Goal: Information Seeking & Learning: Learn about a topic

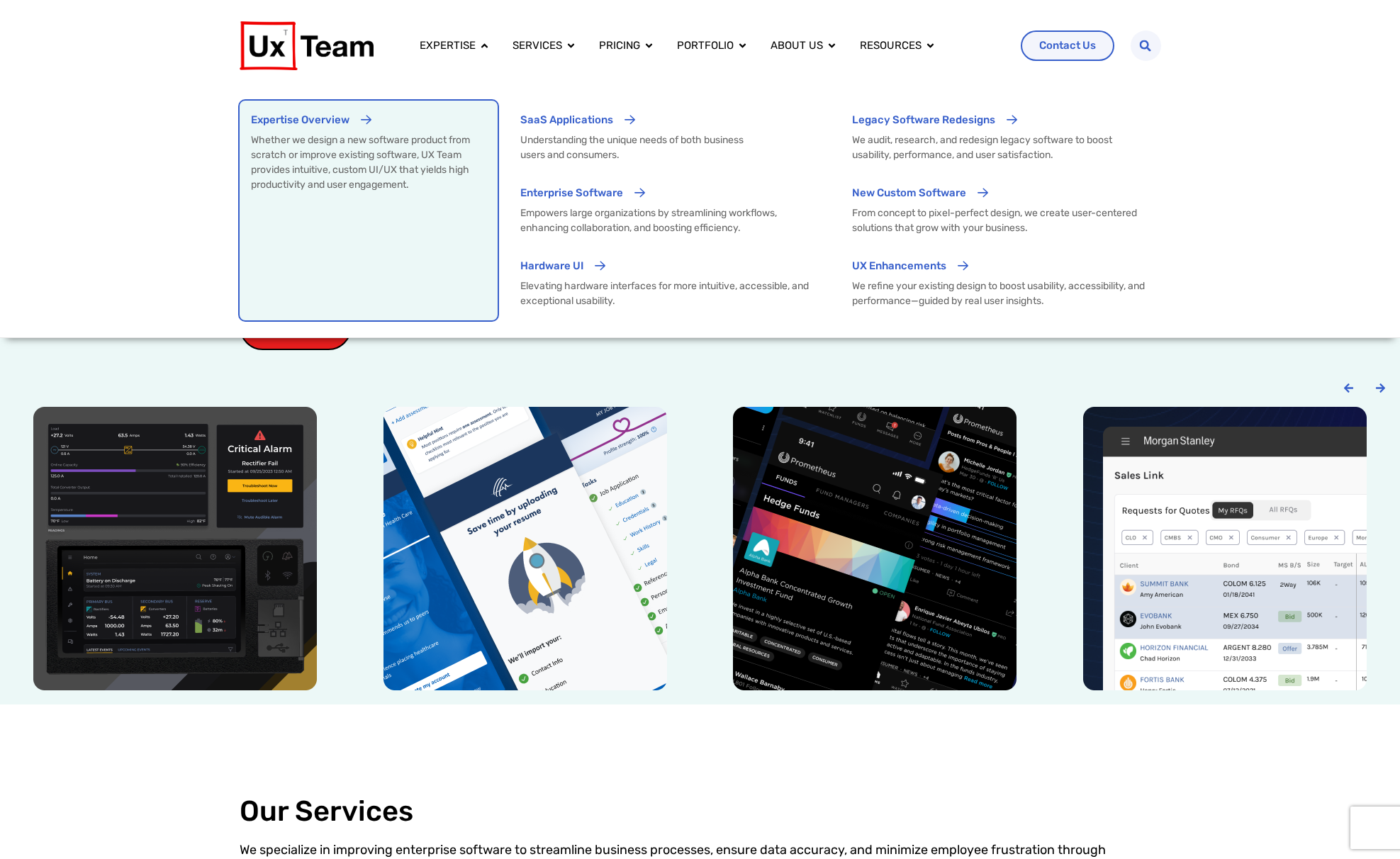
click at [461, 170] on p "Whether we design a new software product from scratch or improve existing softw…" at bounding box center [369, 162] width 235 height 59
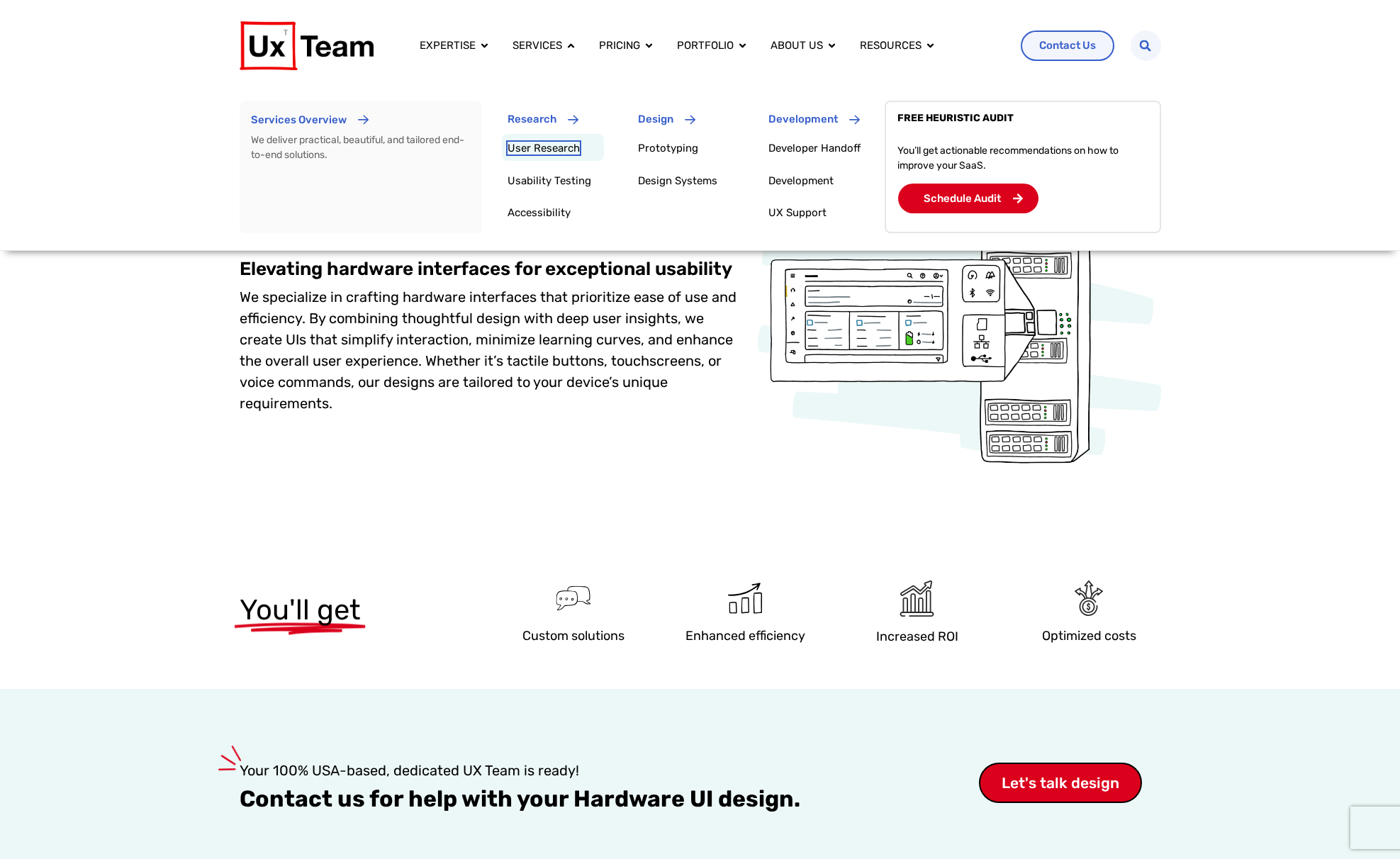
click at [541, 142] on link "User Research" at bounding box center [543, 148] width 72 height 13
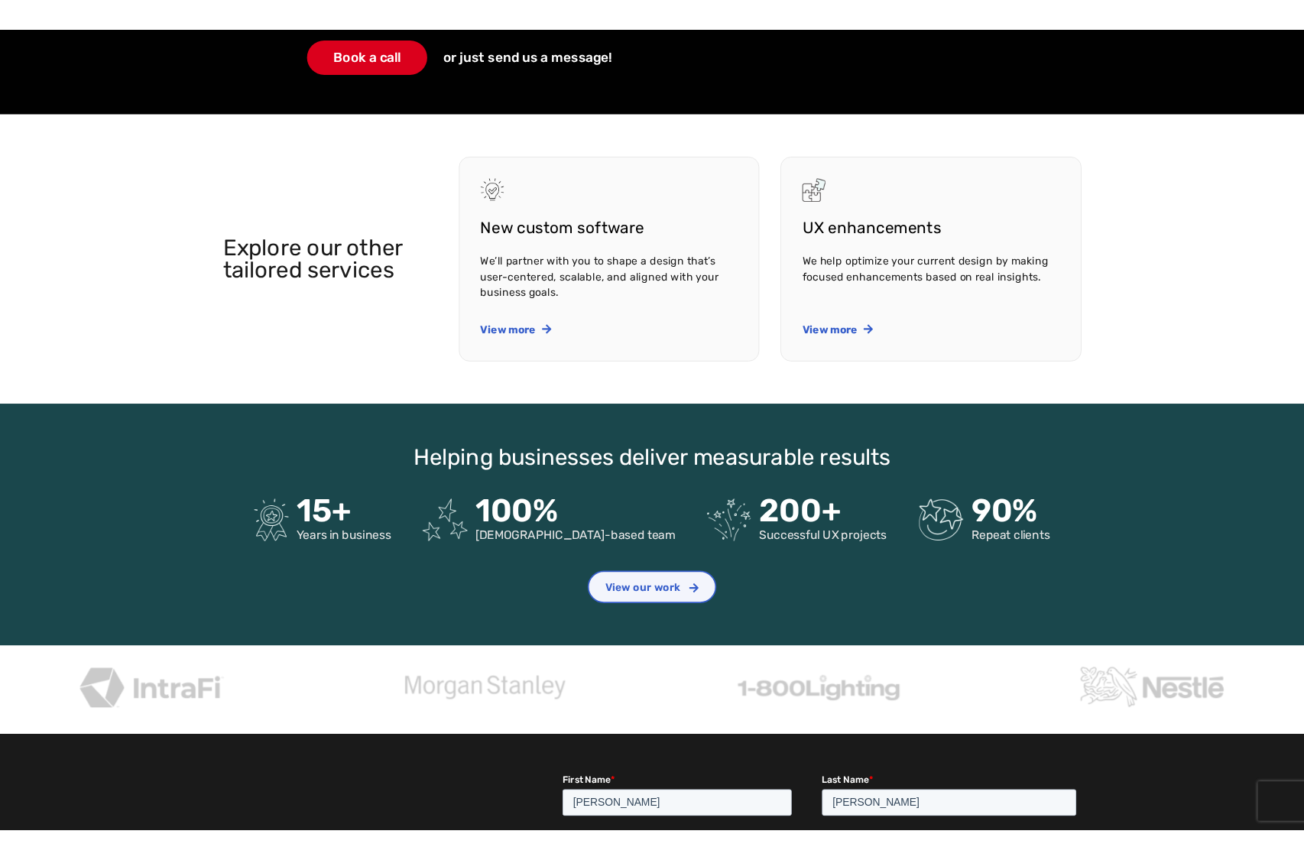
scroll to position [2217, 0]
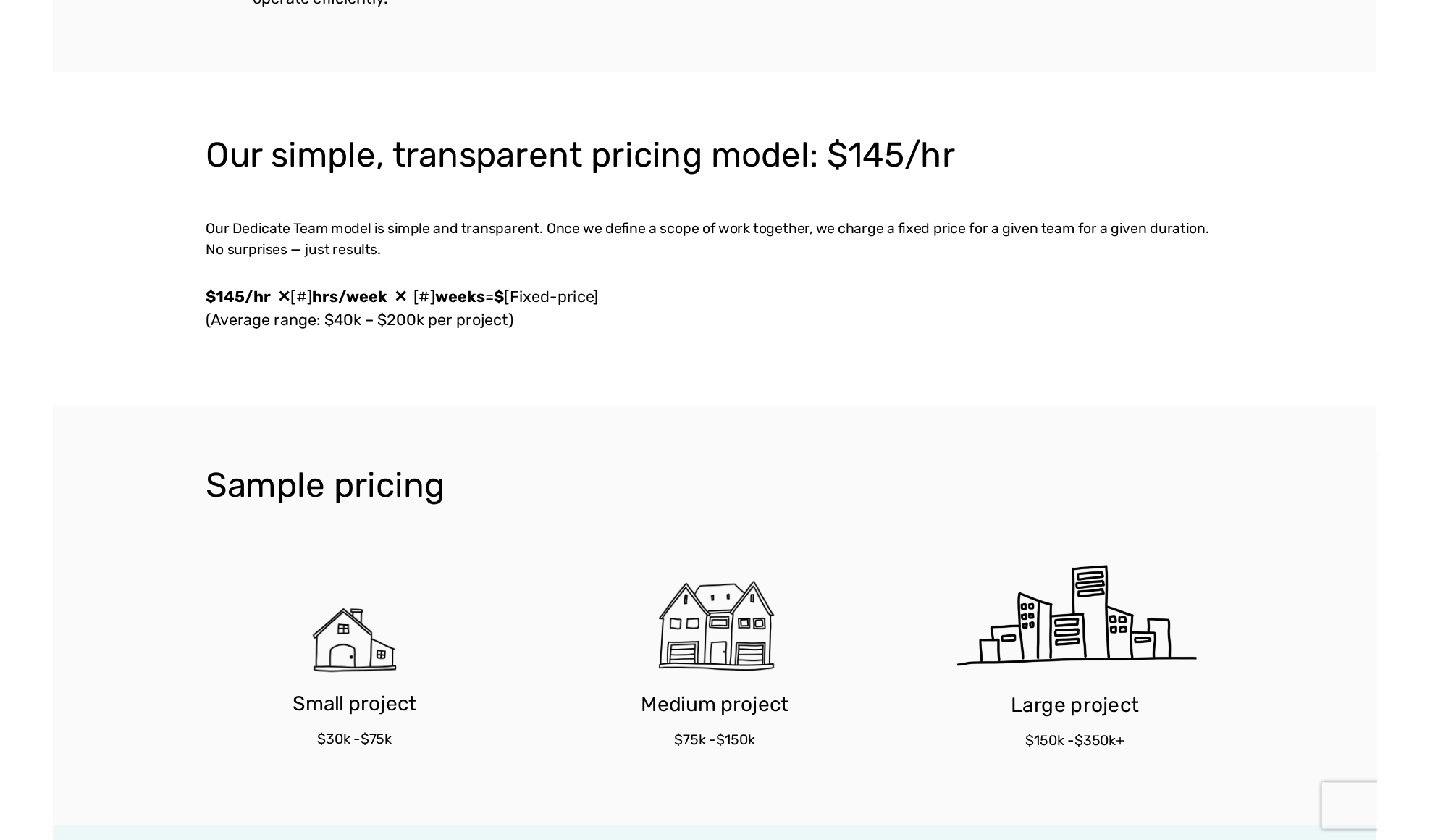
scroll to position [1129, 0]
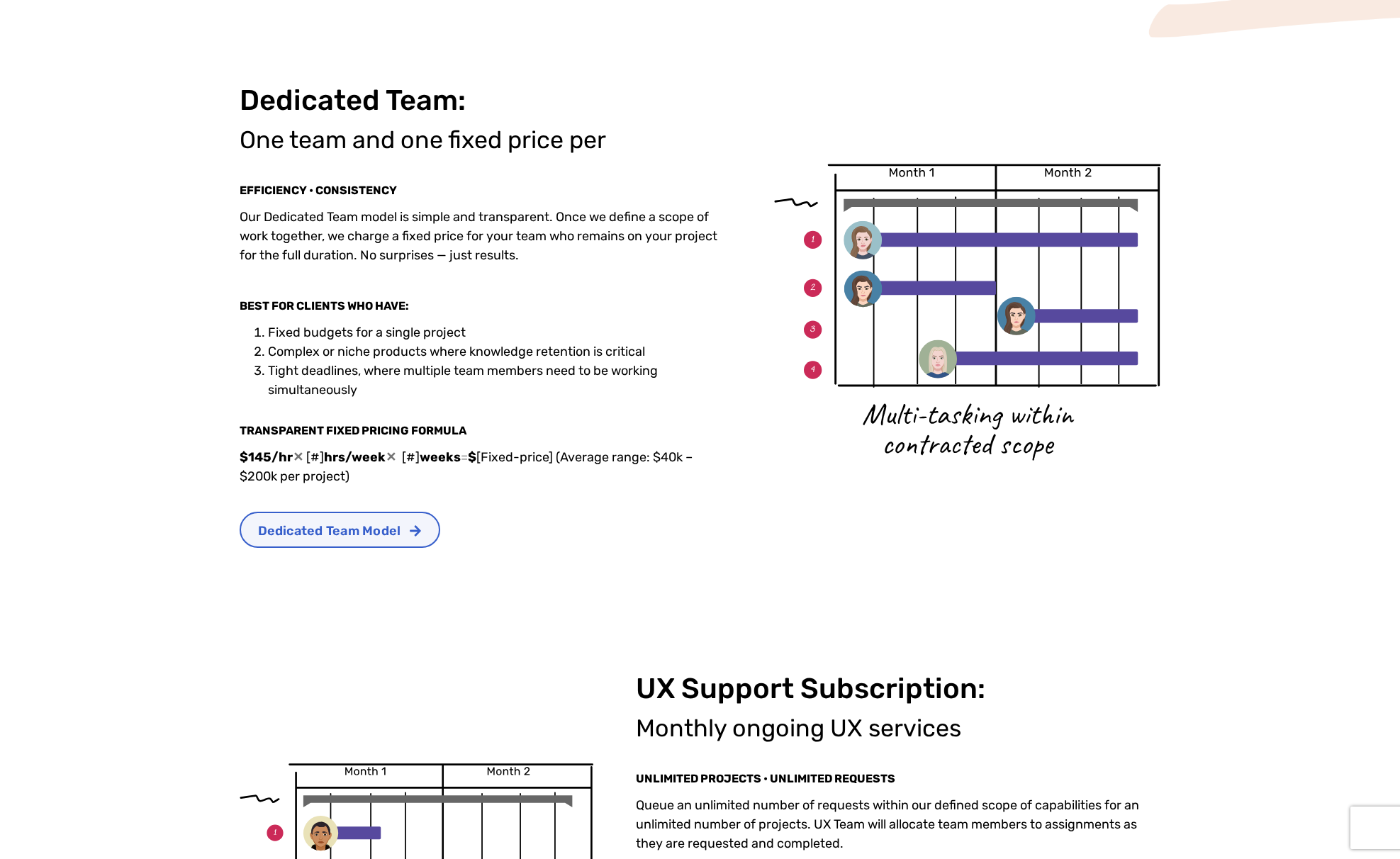
scroll to position [426, 0]
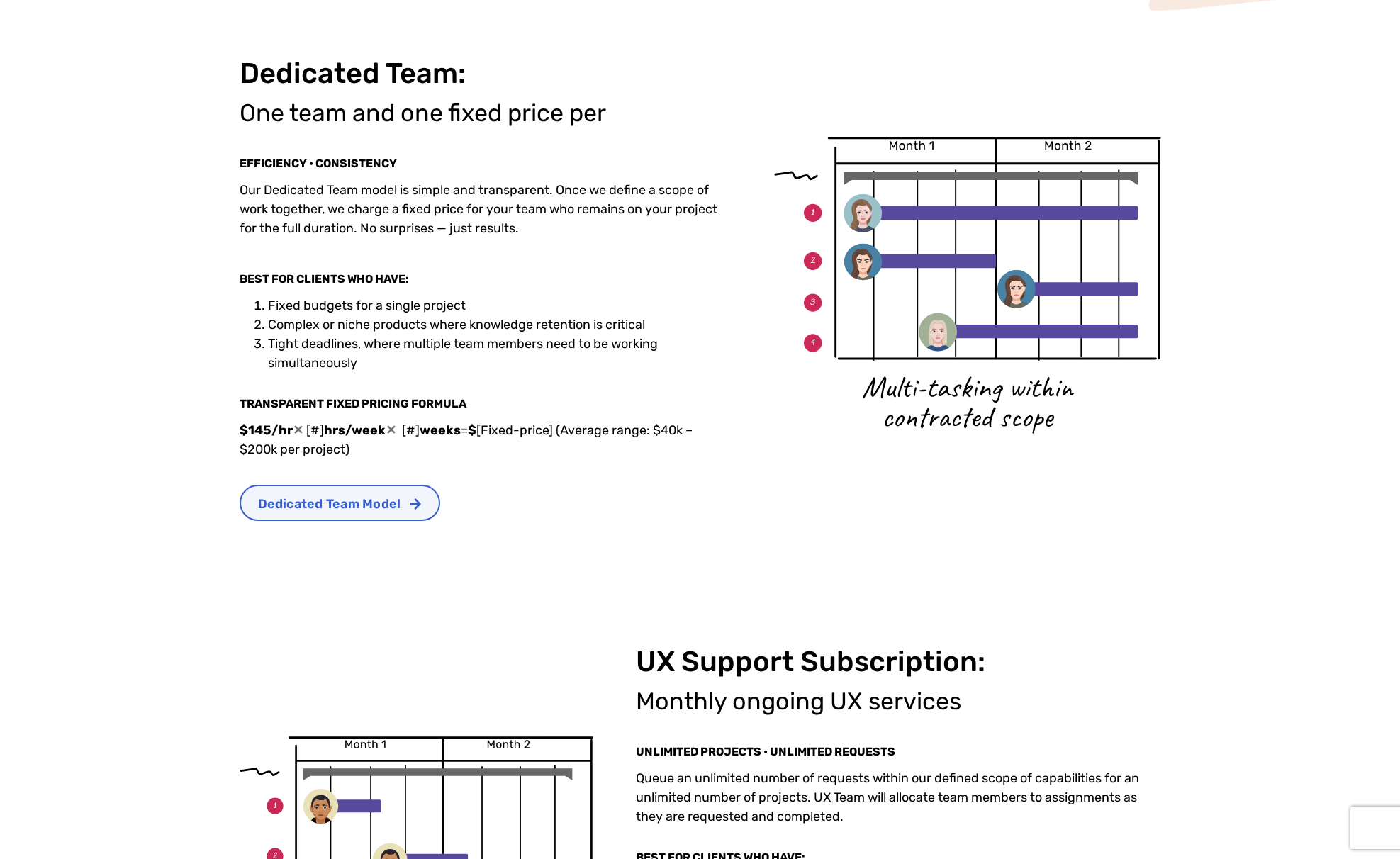
click at [633, 368] on li "Tight deadlines, where multiple team members need to be working simultaneously" at bounding box center [500, 353] width 464 height 38
click at [506, 506] on div "Dedicated Team Model" at bounding box center [485, 503] width 491 height 36
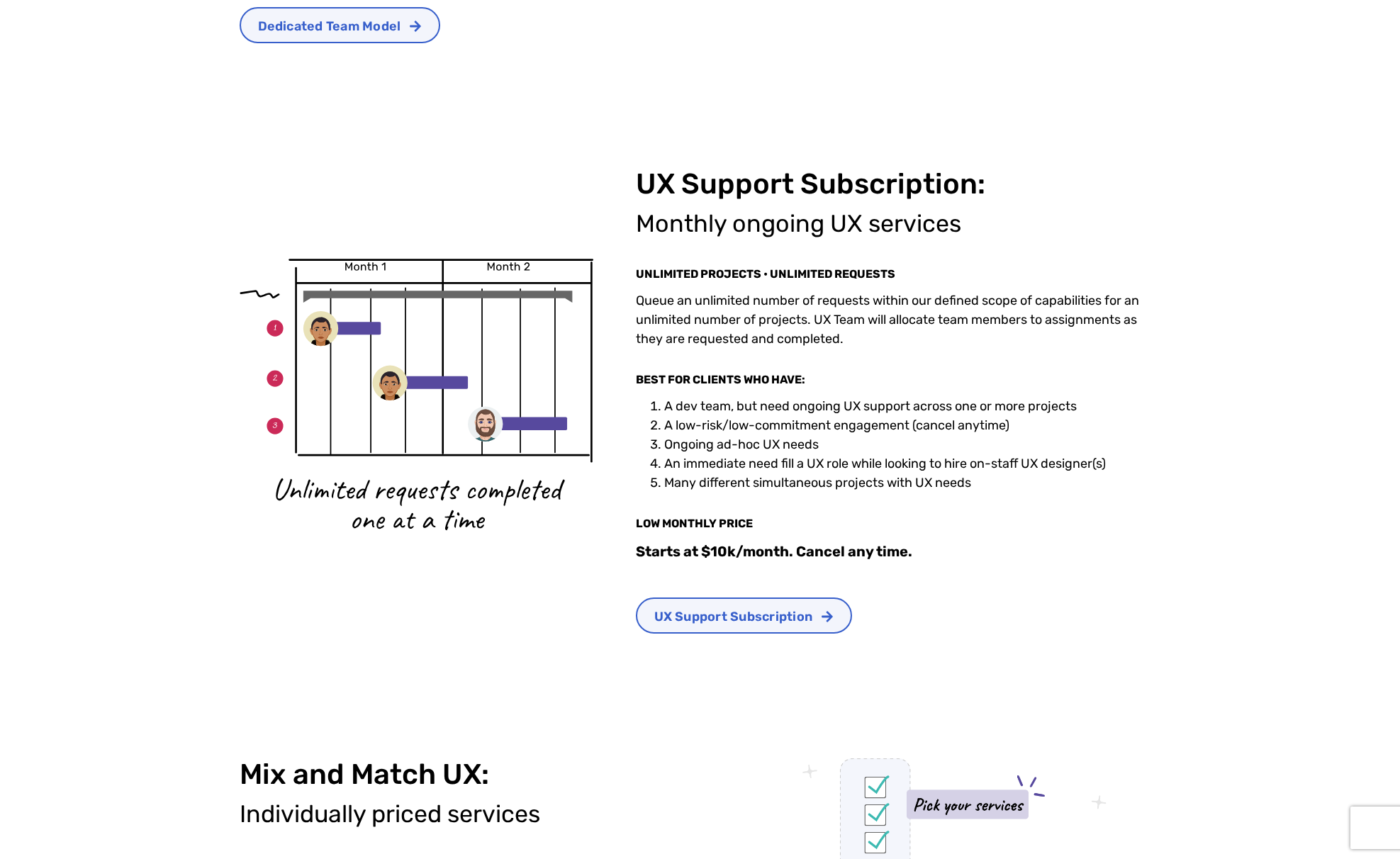
scroll to position [922, 0]
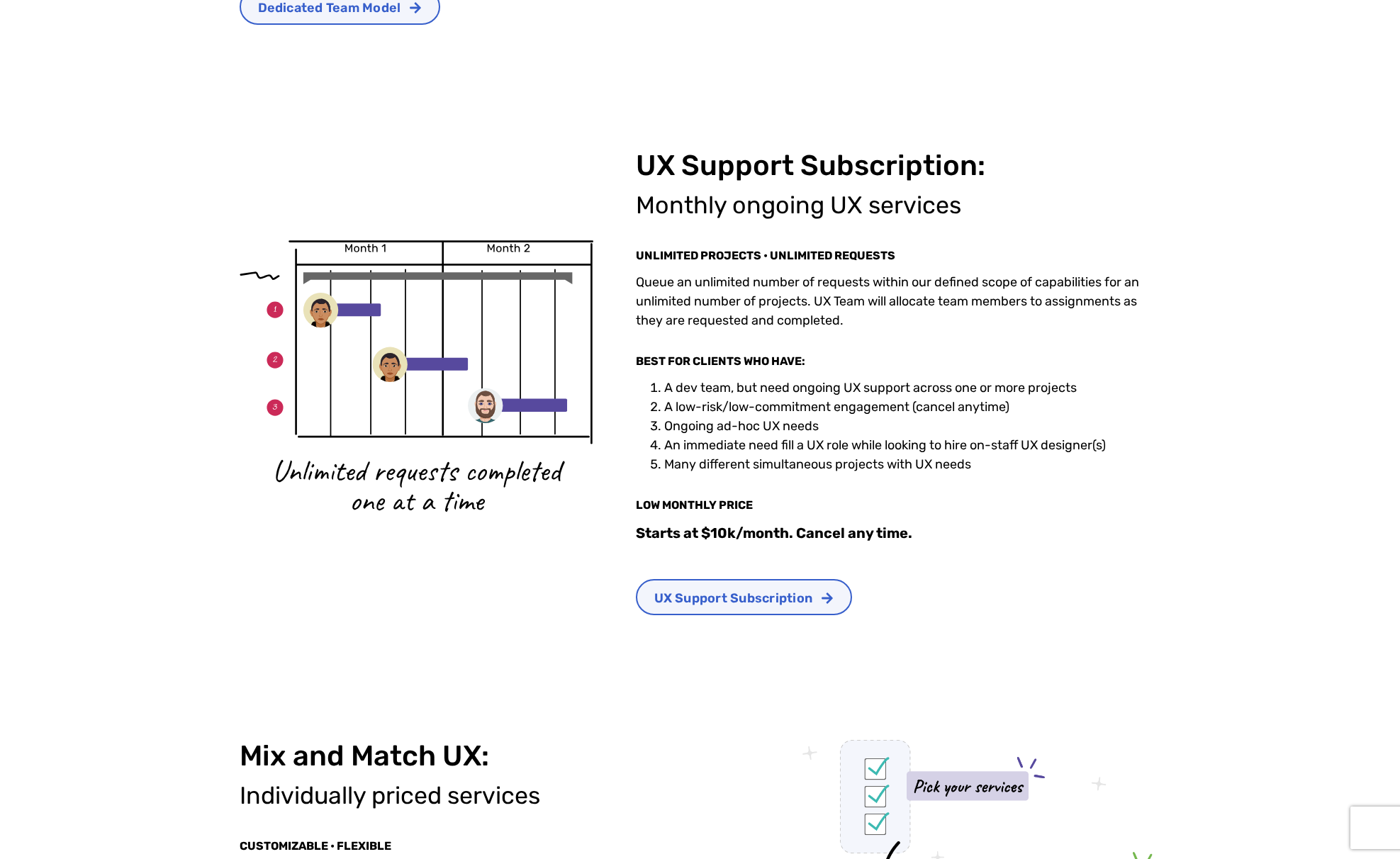
click at [960, 595] on div "UX Support Subscription" at bounding box center [898, 597] width 525 height 36
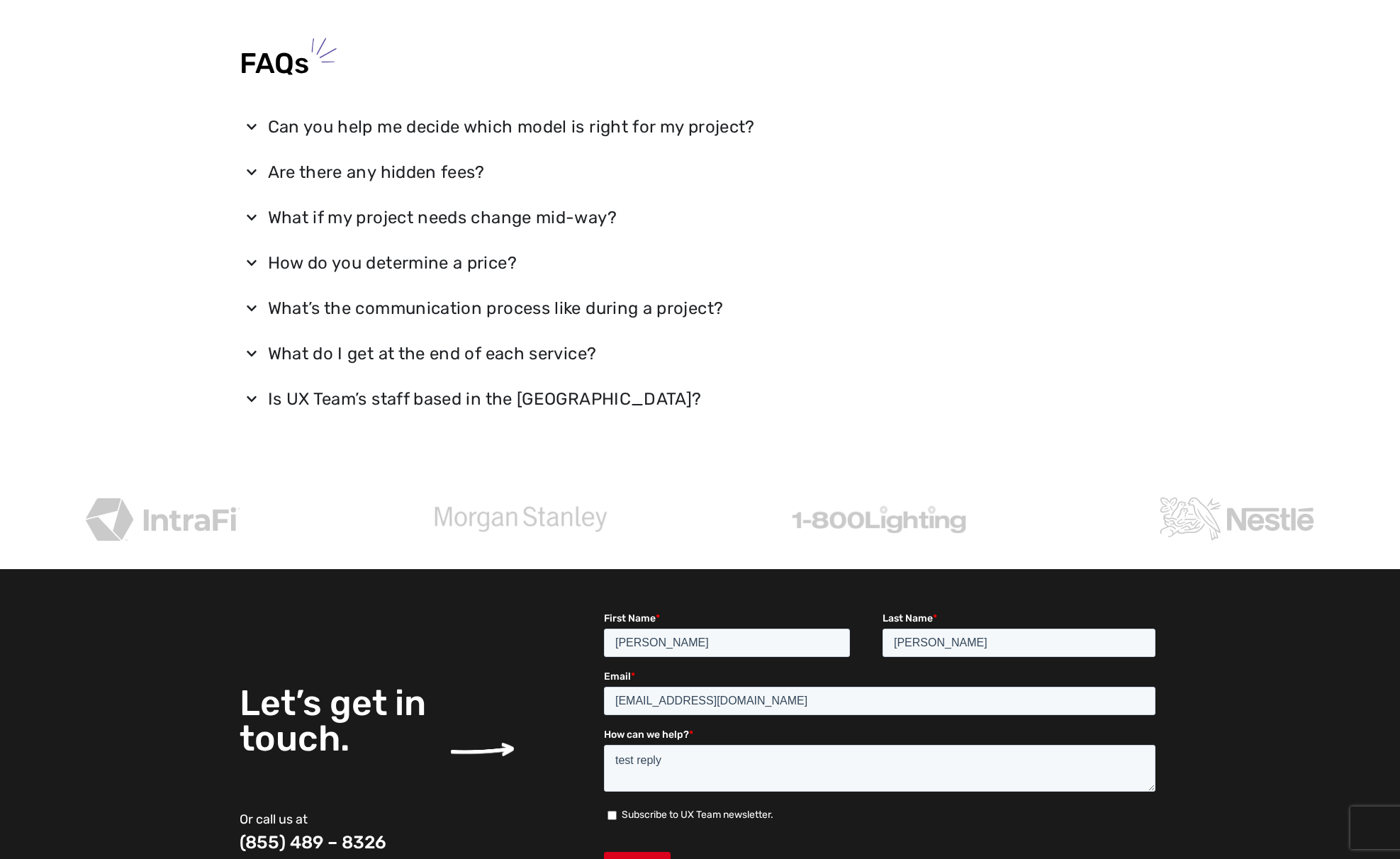
scroll to position [2199, 0]
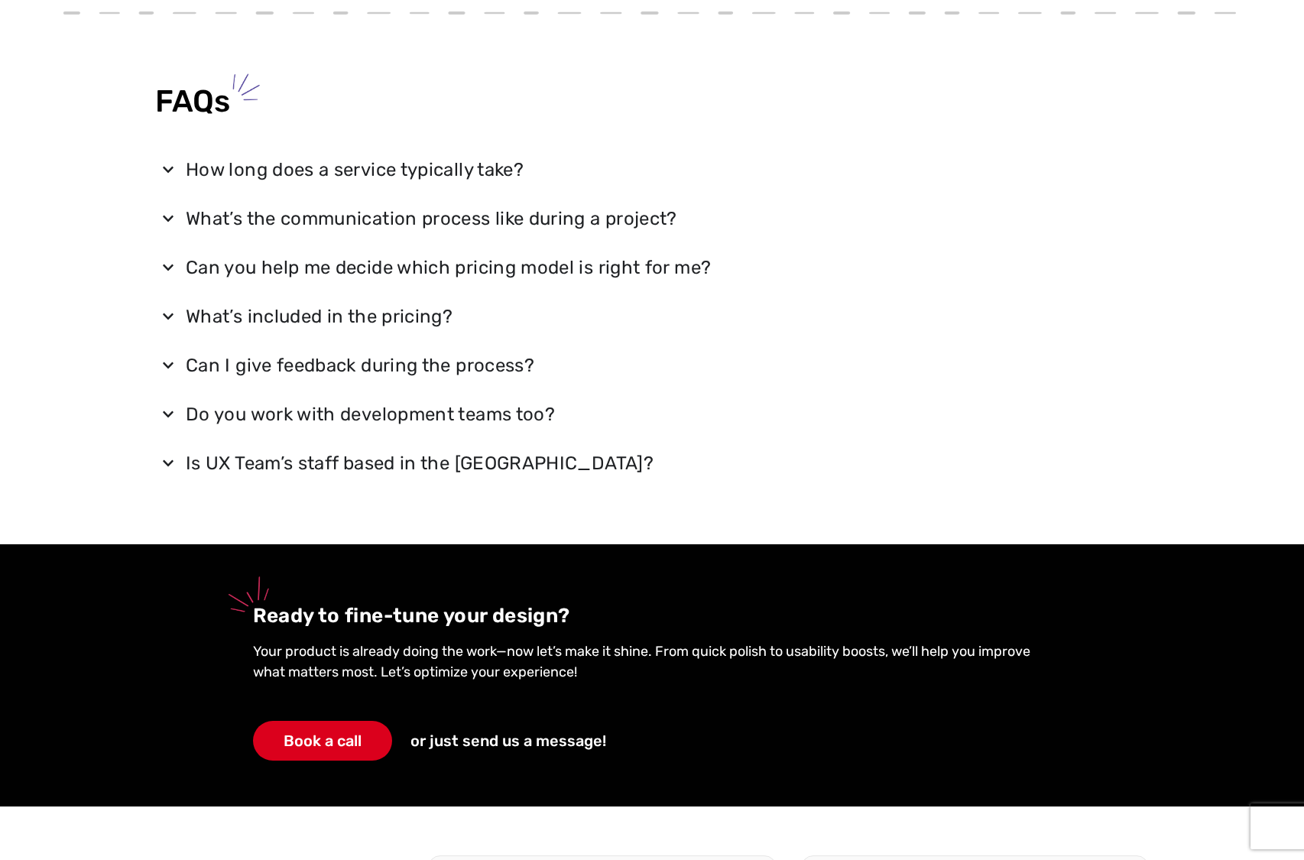
scroll to position [1223, 0]
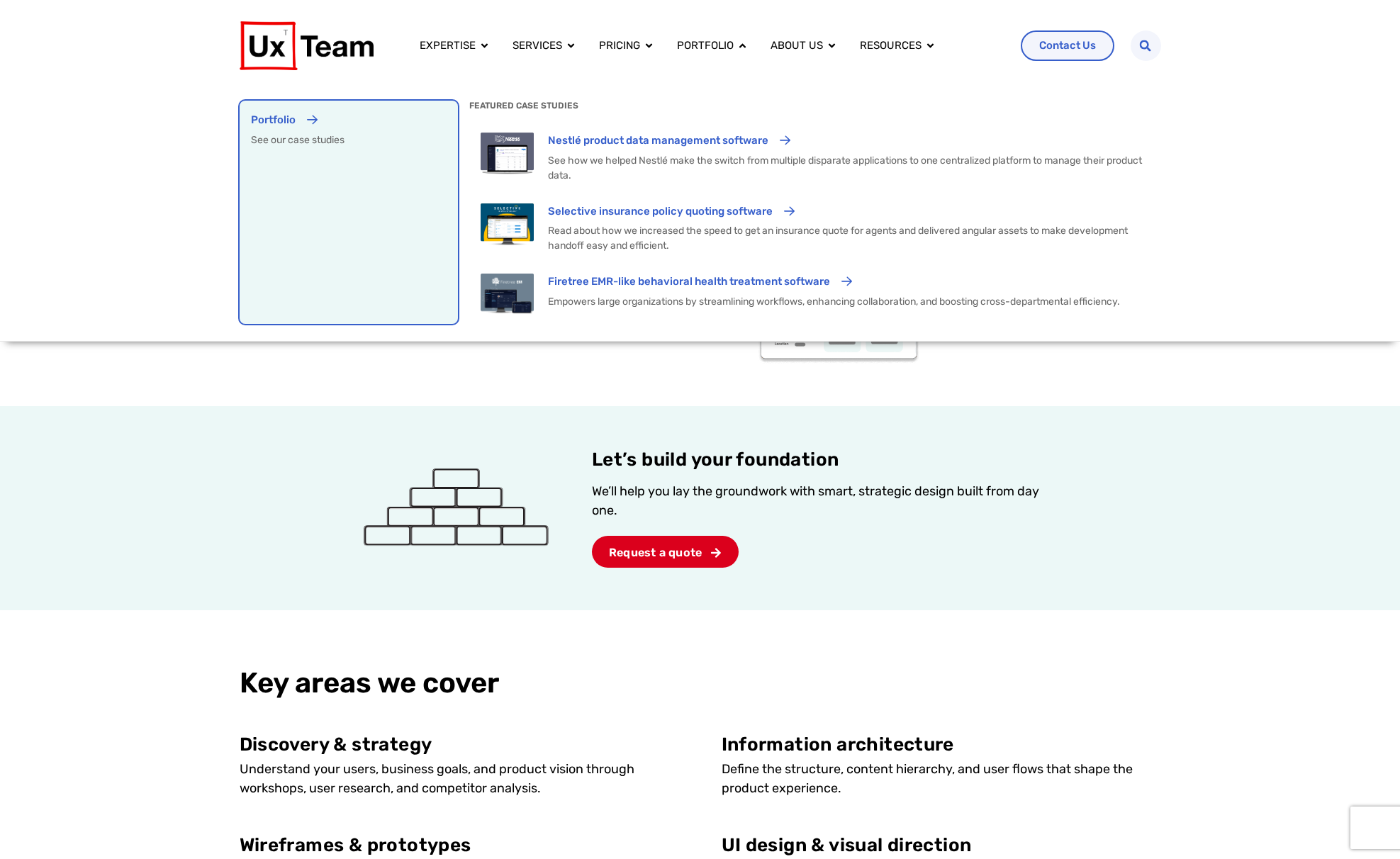
click at [261, 245] on div "Portfolio See our case studies" at bounding box center [349, 212] width 196 height 200
